Goal: Feedback & Contribution: Submit feedback/report problem

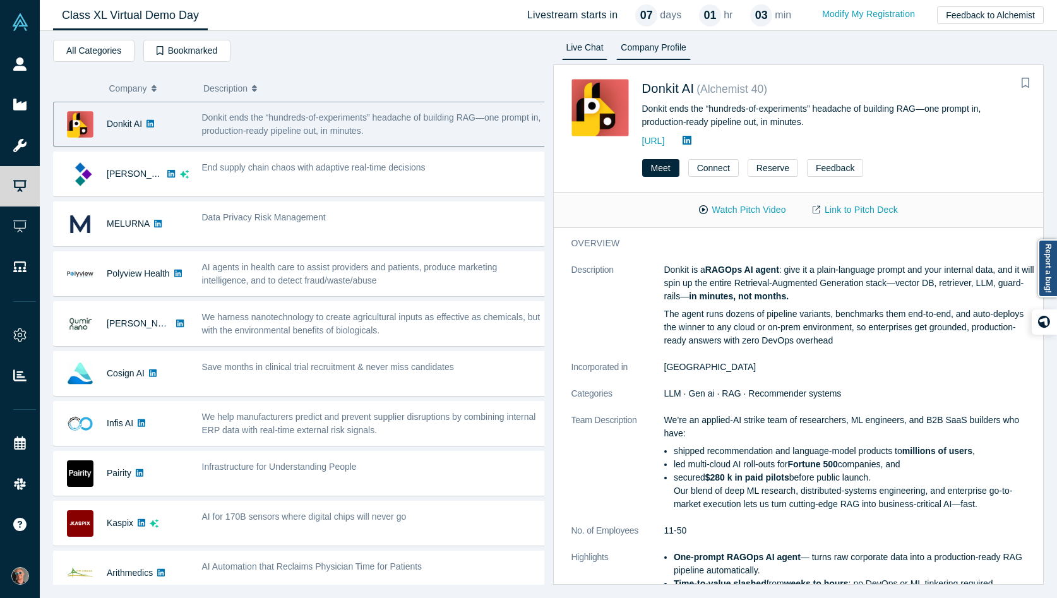
click at [587, 44] on link "Live Chat" at bounding box center [585, 50] width 46 height 20
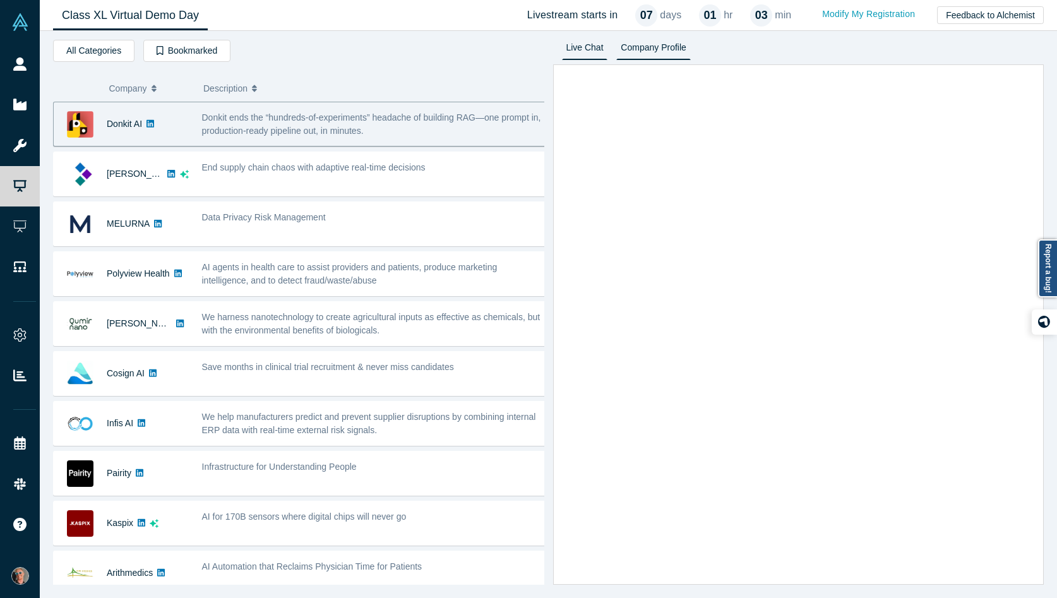
click at [674, 44] on link "Company Profile" at bounding box center [654, 50] width 74 height 20
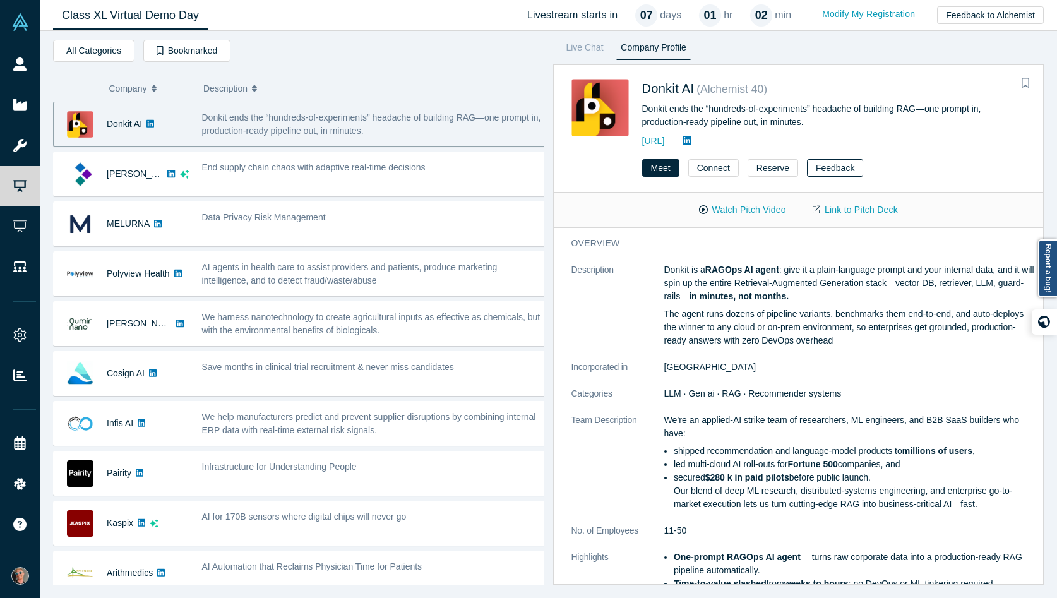
click at [837, 166] on button "Feedback" at bounding box center [835, 168] width 56 height 18
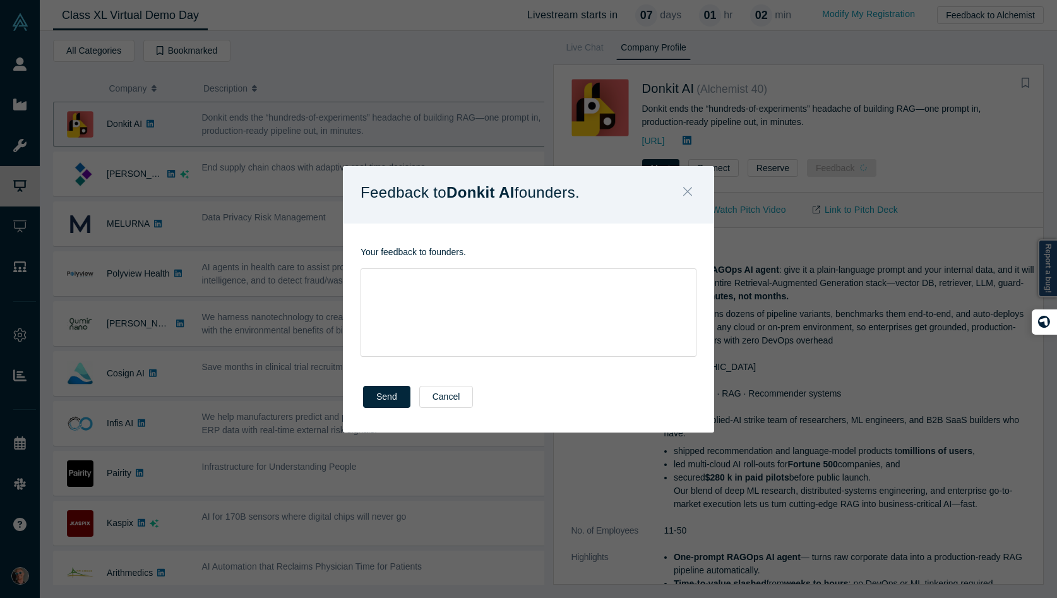
click at [690, 190] on icon "Close" at bounding box center [687, 191] width 9 height 14
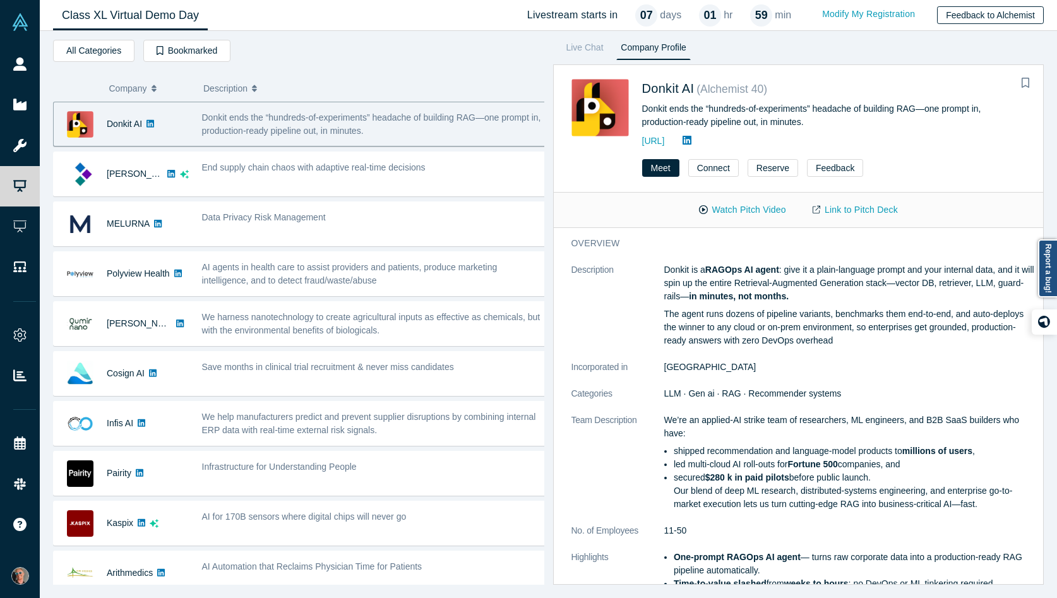
click at [1011, 10] on button "Feedback to Alchemist" at bounding box center [990, 15] width 107 height 18
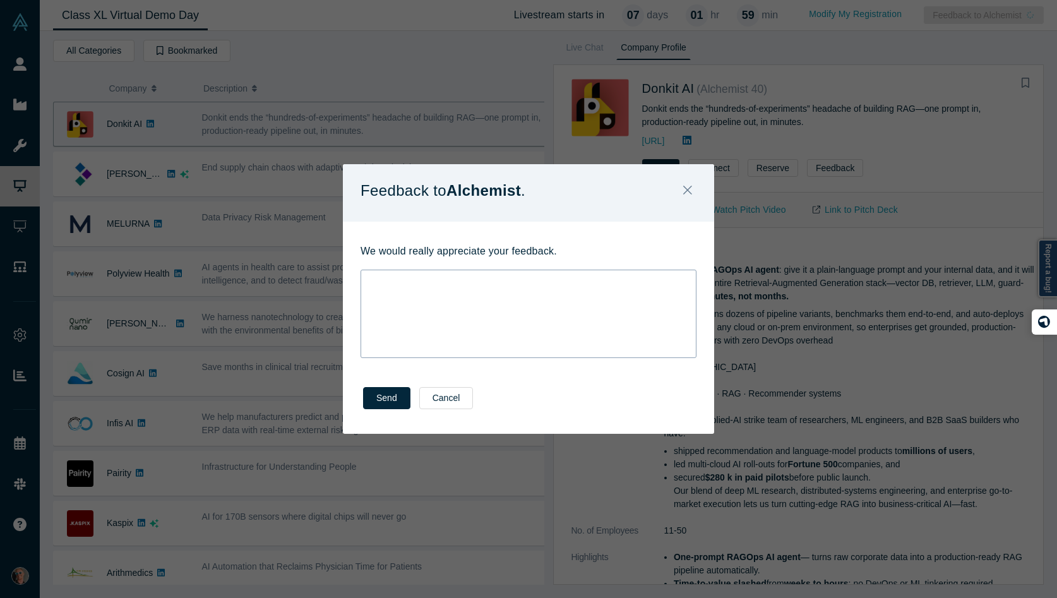
click at [565, 289] on div "rdw-wrapper" at bounding box center [529, 314] width 336 height 88
click at [390, 396] on button "Send" at bounding box center [386, 398] width 47 height 22
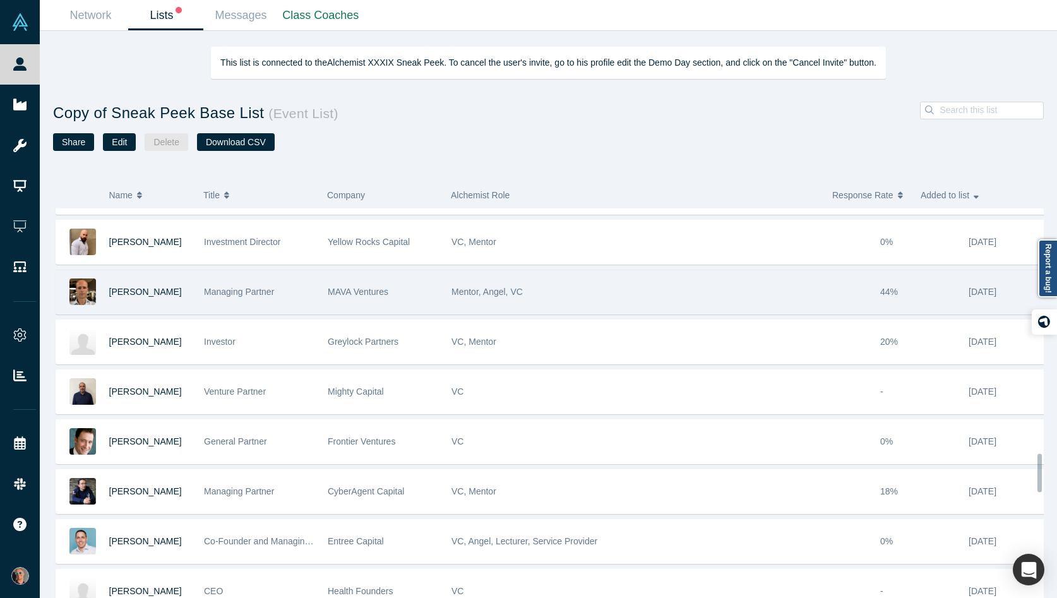
scroll to position [2517, 0]
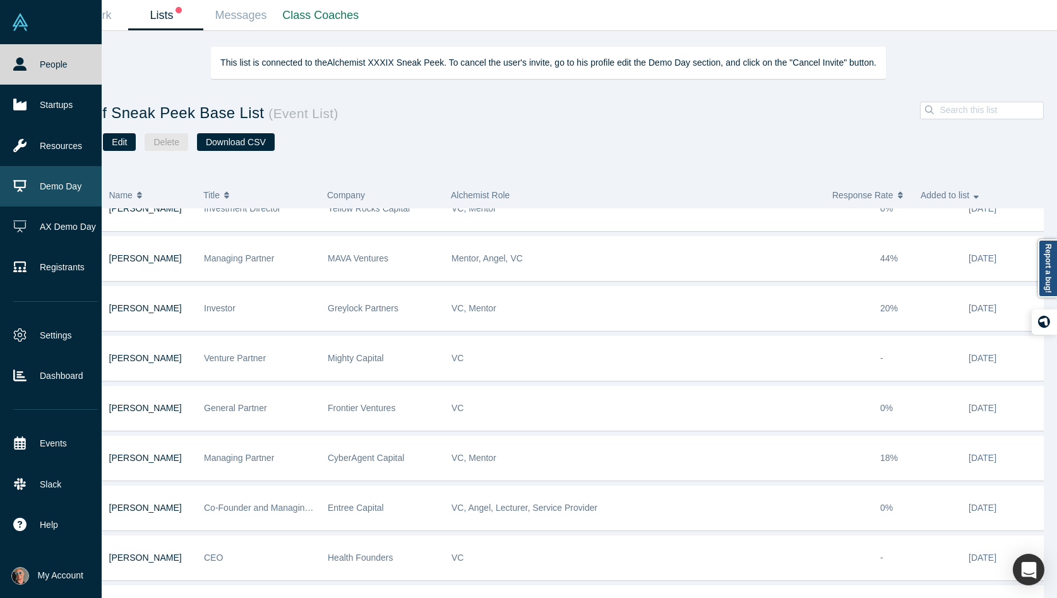
click at [65, 180] on link "Demo Day" at bounding box center [55, 186] width 111 height 40
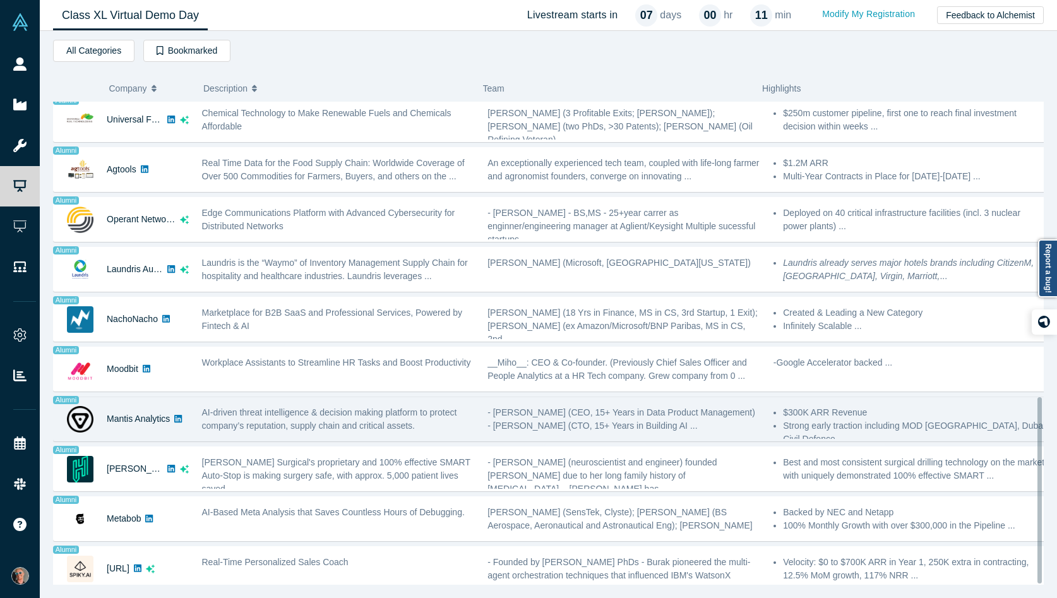
scroll to position [764, 0]
